Goal: Check status: Check status

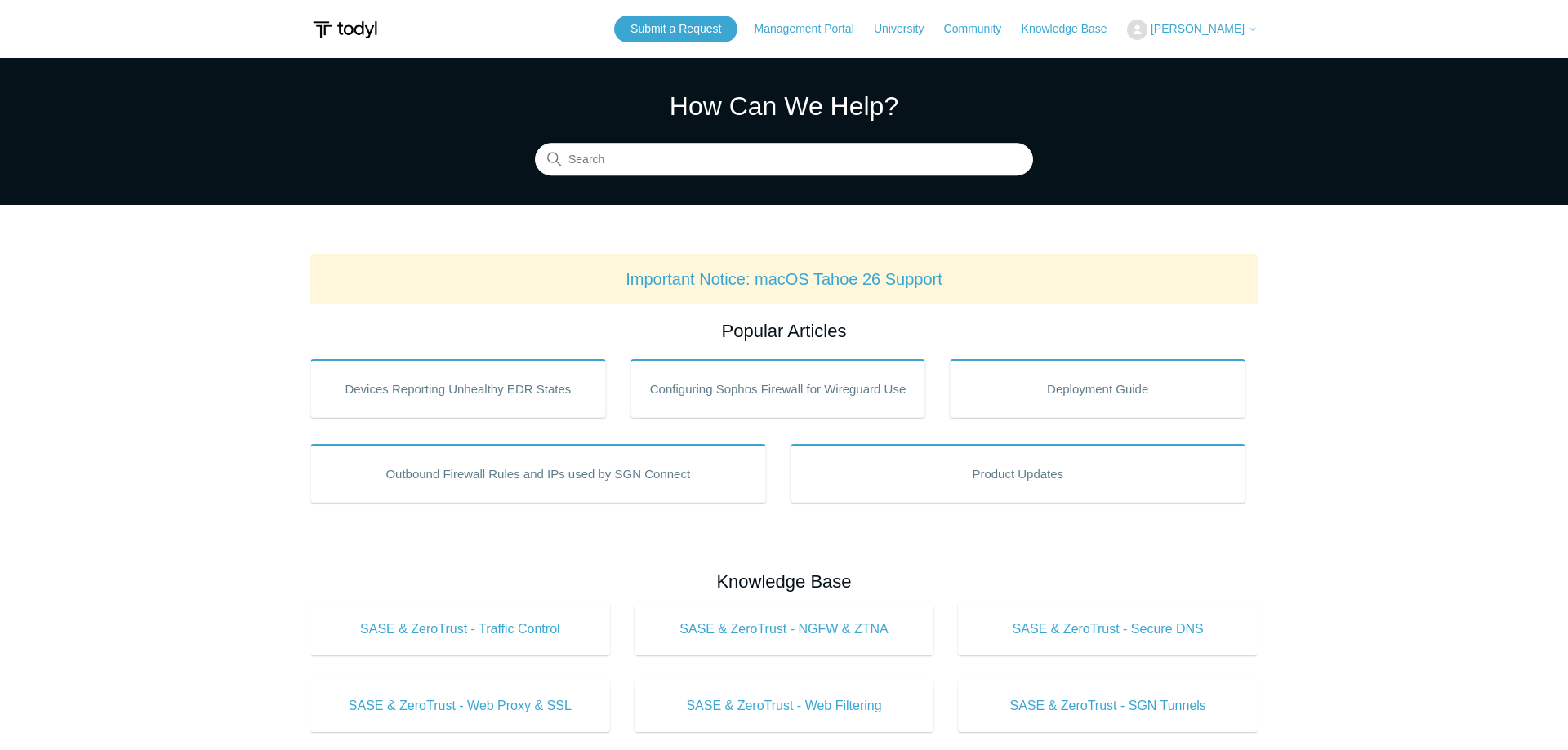
click at [1187, 26] on span "[PERSON_NAME]" at bounding box center [1197, 28] width 94 height 13
click at [1176, 91] on link "Sign out" at bounding box center [1207, 92] width 159 height 29
click at [1178, 21] on button "[PERSON_NAME]" at bounding box center [1193, 30] width 131 height 20
click at [1191, 67] on link "My Support Requests" at bounding box center [1207, 64] width 159 height 29
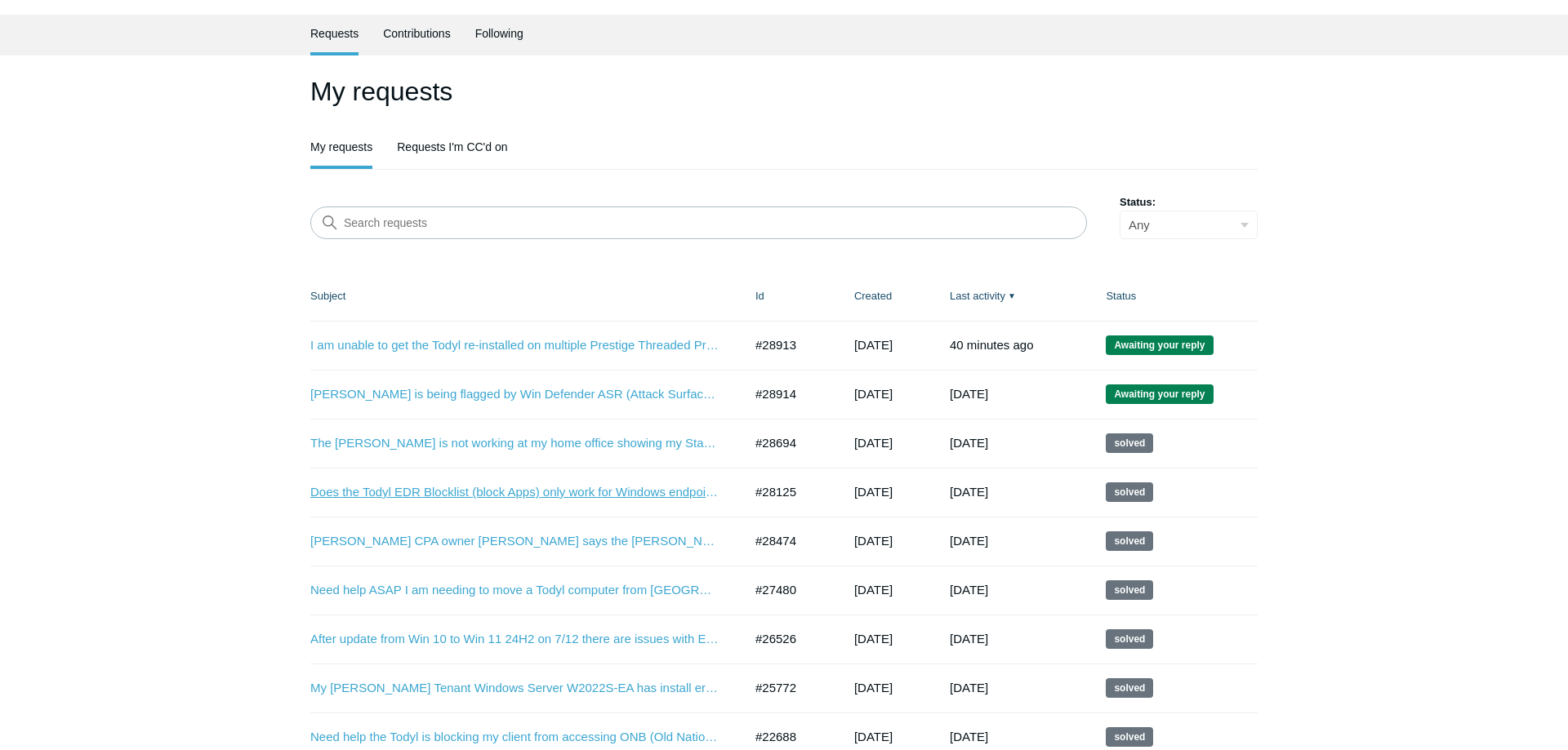
scroll to position [83, 0]
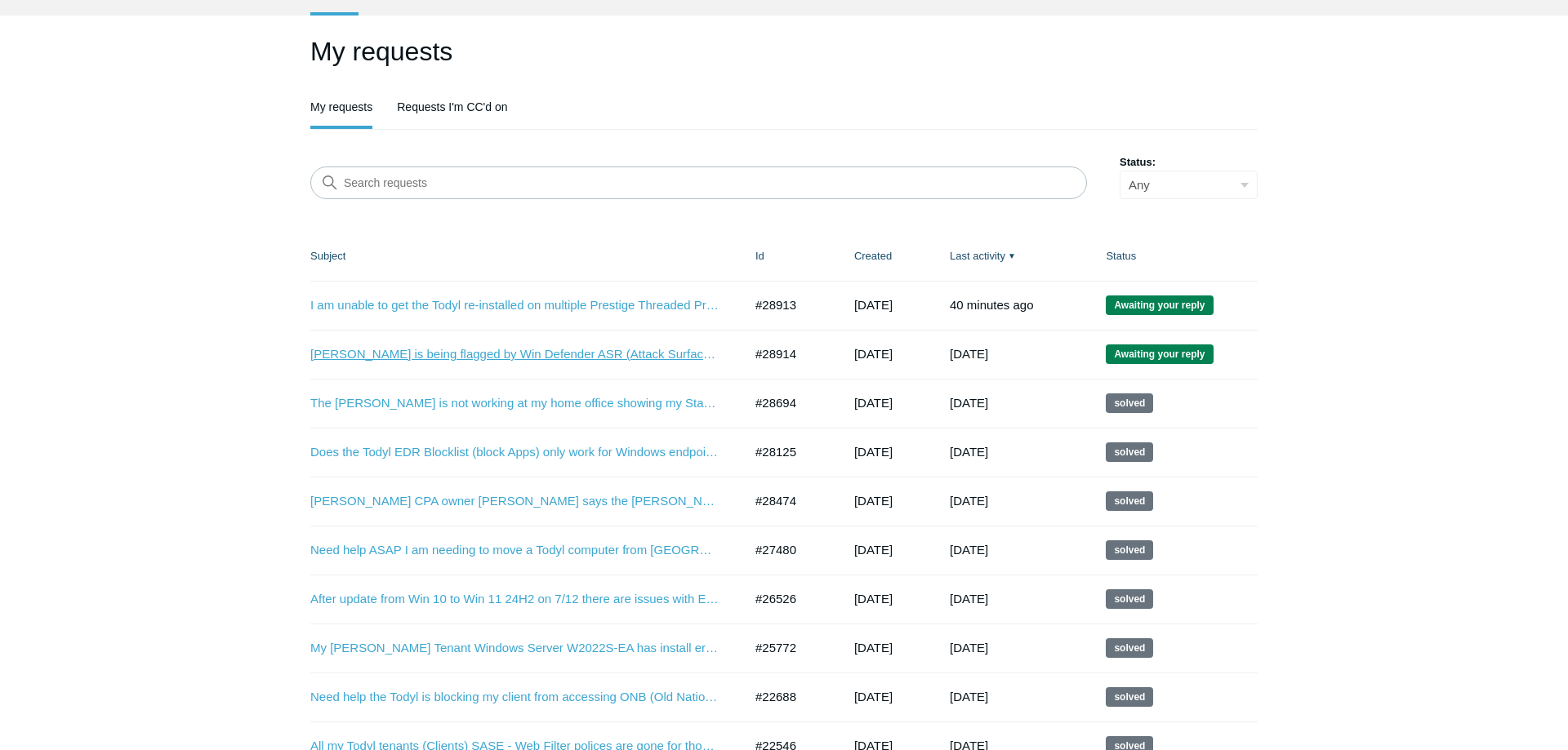
click at [501, 359] on link "Todyl is being flagged by Win Defender ASR (Attack Surface Reduction) since Tod…" at bounding box center [514, 355] width 409 height 19
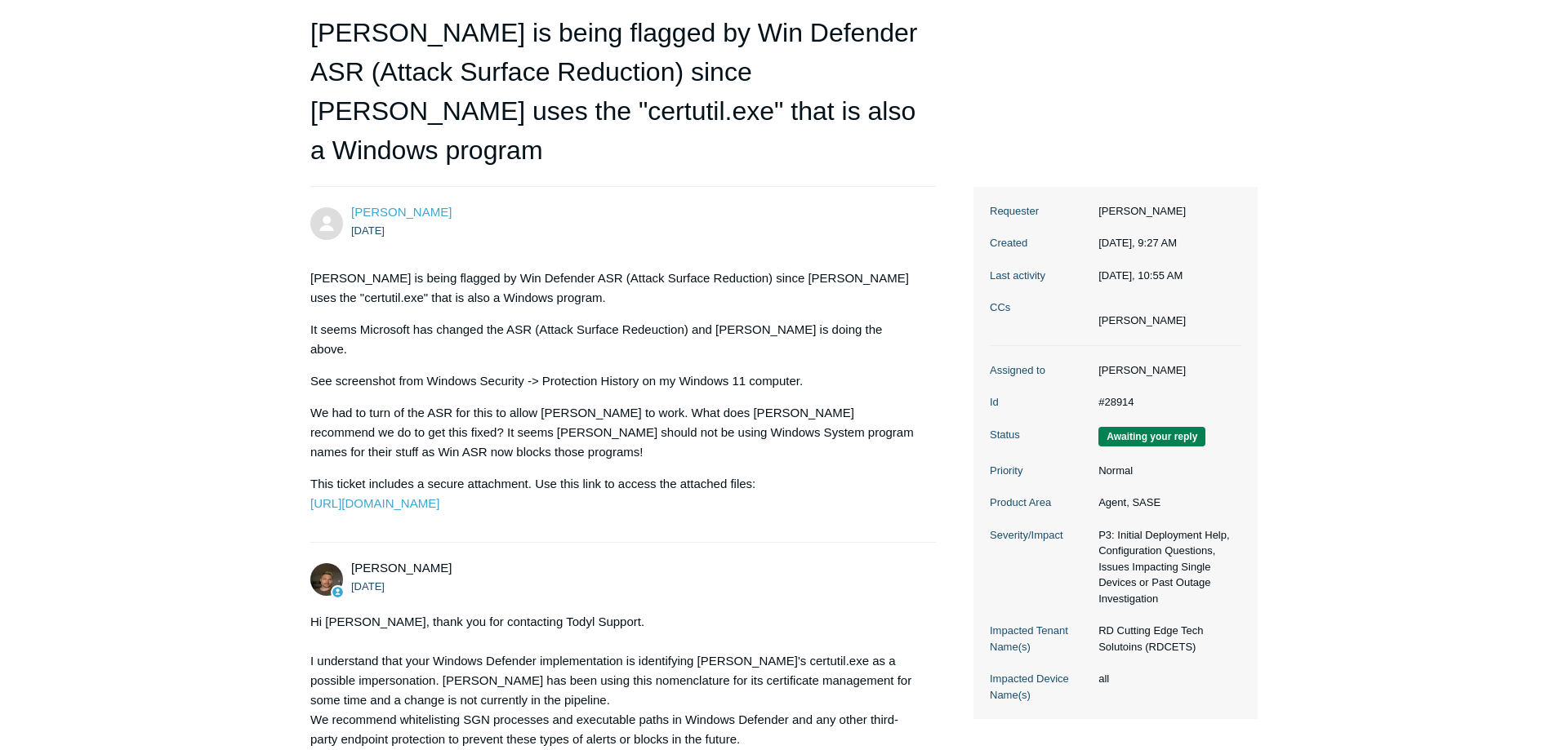
scroll to position [333, 0]
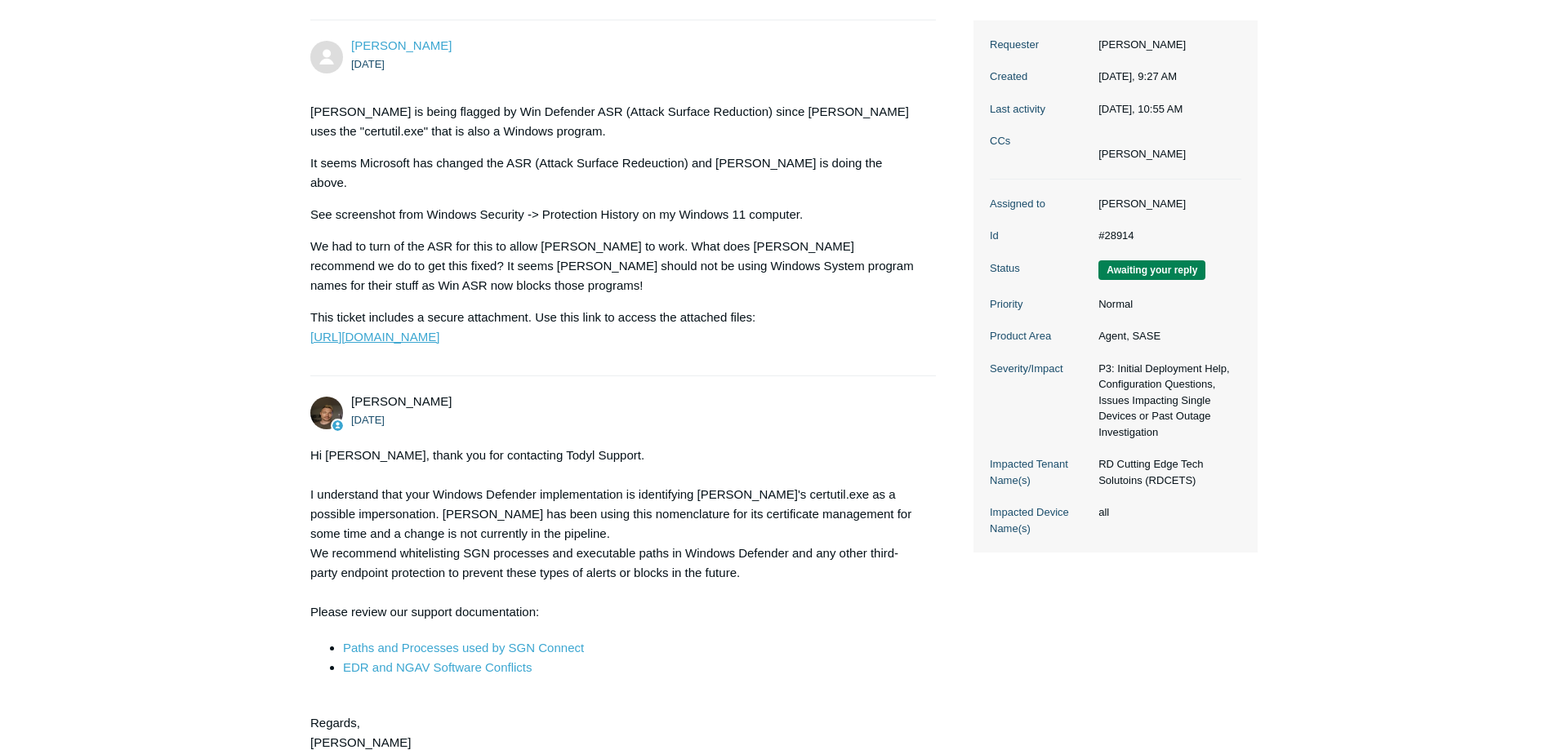
click at [439, 330] on link "[URL][DOMAIN_NAME]" at bounding box center [375, 336] width 129 height 14
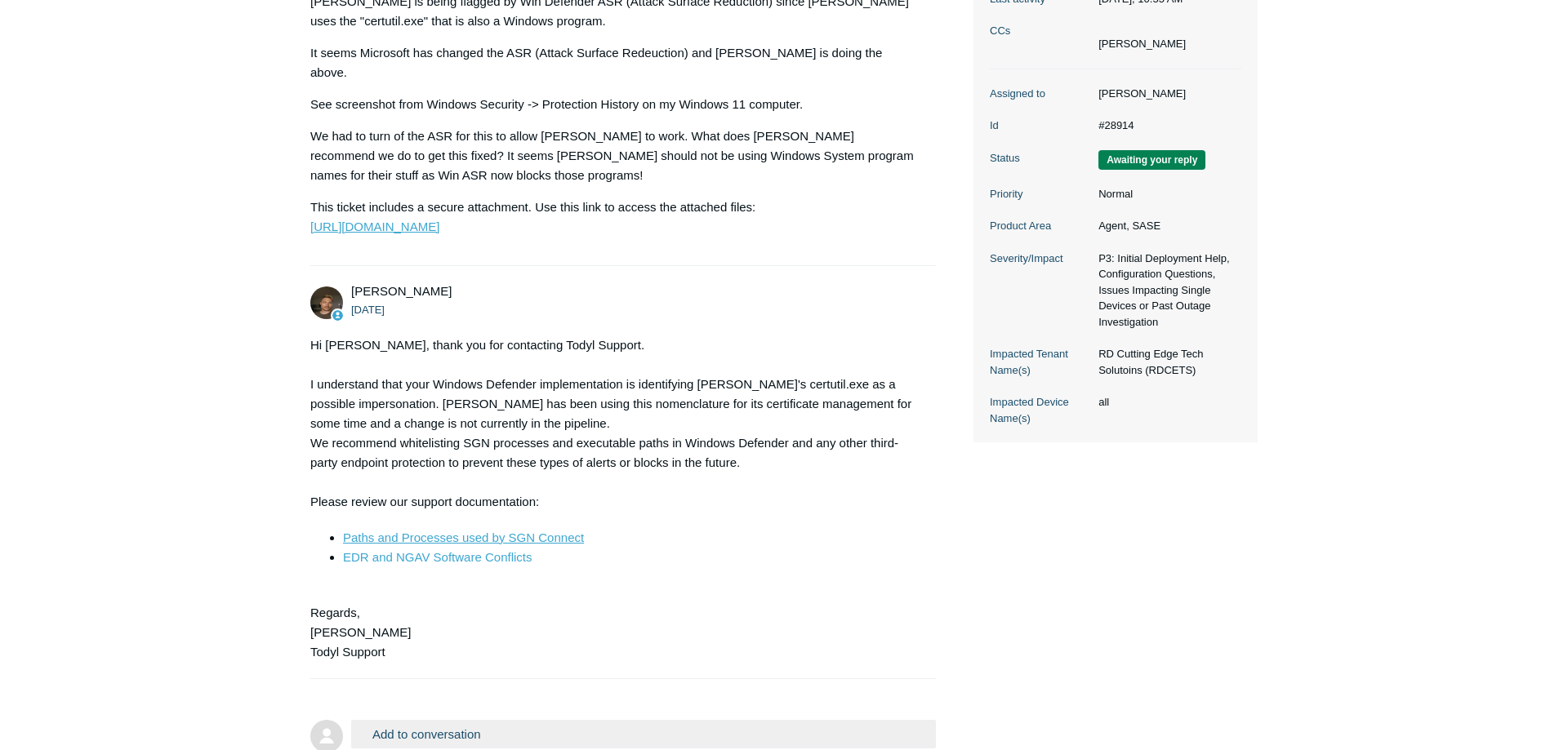
scroll to position [244, 0]
